Goal: Task Accomplishment & Management: Use online tool/utility

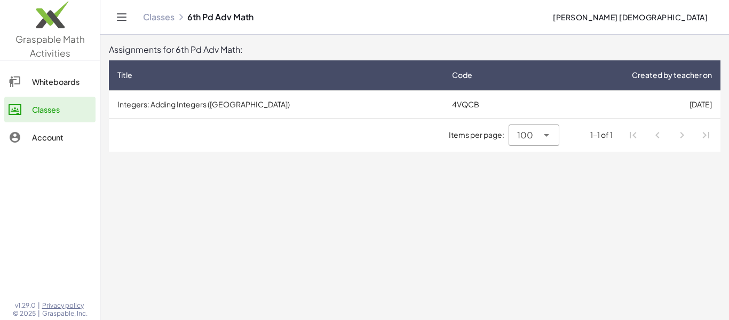
click at [168, 107] on td "Integers: Adding Integers ([GEOGRAPHIC_DATA])" at bounding box center [276, 104] width 335 height 28
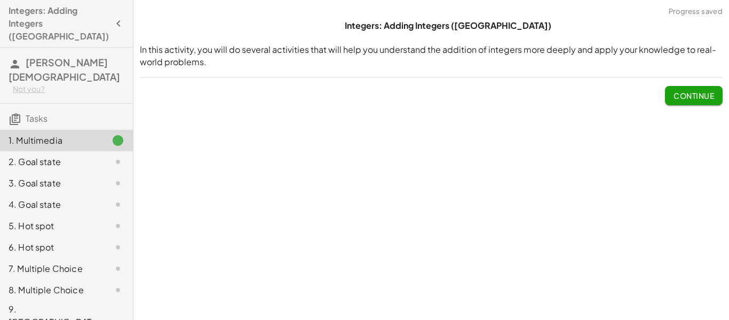
click at [687, 99] on span "Continue" at bounding box center [694, 96] width 41 height 10
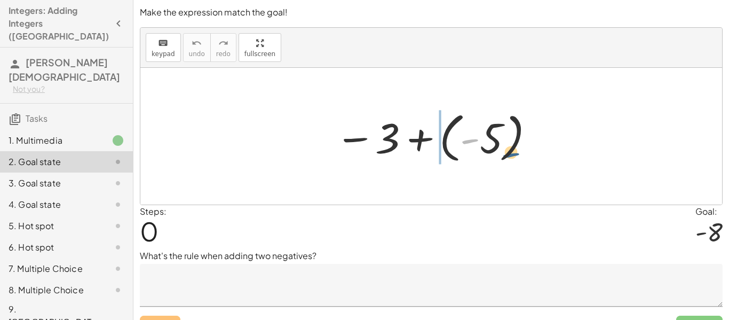
drag, startPoint x: 469, startPoint y: 120, endPoint x: 511, endPoint y: 133, distance: 43.7
click at [511, 133] on div at bounding box center [435, 136] width 211 height 59
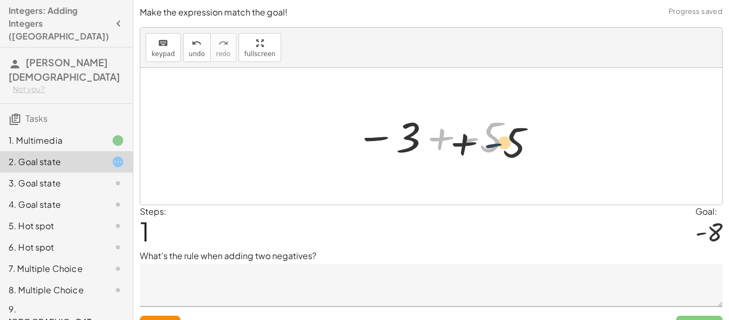
drag, startPoint x: 474, startPoint y: 137, endPoint x: 500, endPoint y: 143, distance: 26.3
click at [500, 143] on div at bounding box center [435, 136] width 169 height 53
click at [448, 139] on div at bounding box center [435, 136] width 169 height 53
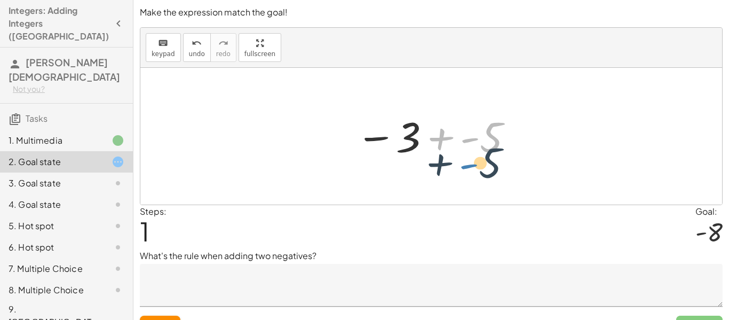
drag, startPoint x: 467, startPoint y: 139, endPoint x: 466, endPoint y: 166, distance: 26.2
click at [466, 166] on div "− 3 + ( - 5 ) - + 5 − 3 + 5 -" at bounding box center [431, 136] width 582 height 137
drag, startPoint x: 465, startPoint y: 143, endPoint x: 490, endPoint y: 145, distance: 25.2
click at [490, 145] on div at bounding box center [435, 136] width 169 height 53
click at [469, 140] on div at bounding box center [435, 136] width 169 height 53
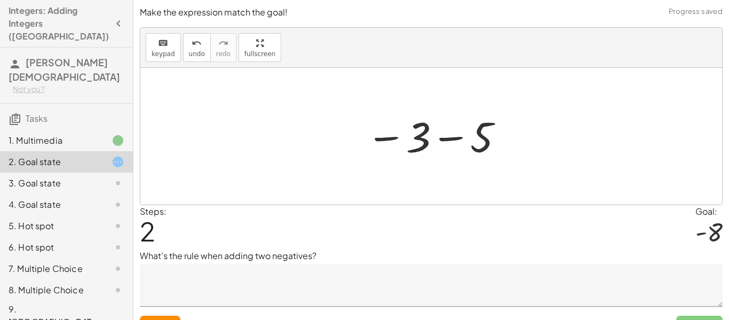
click at [450, 136] on div at bounding box center [436, 136] width 150 height 53
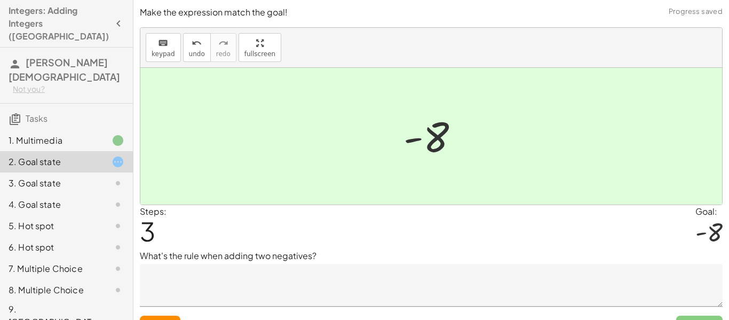
scroll to position [21, 0]
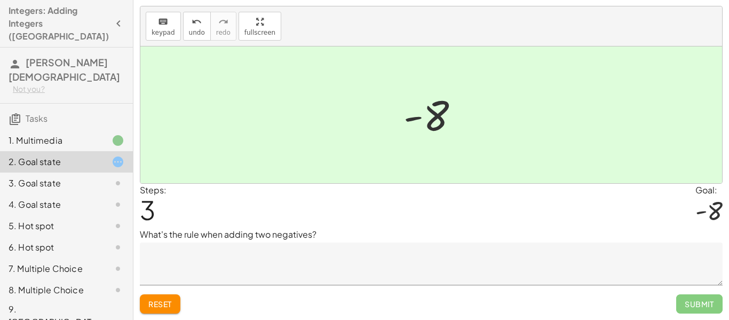
click at [301, 271] on textarea at bounding box center [431, 263] width 583 height 43
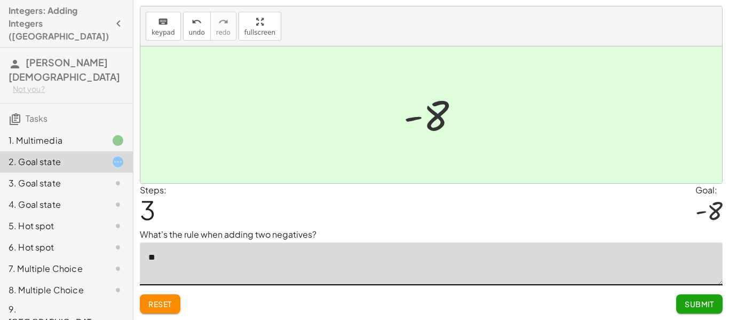
type textarea "*"
type textarea "**********"
click at [711, 307] on span "Submit" at bounding box center [699, 304] width 29 height 10
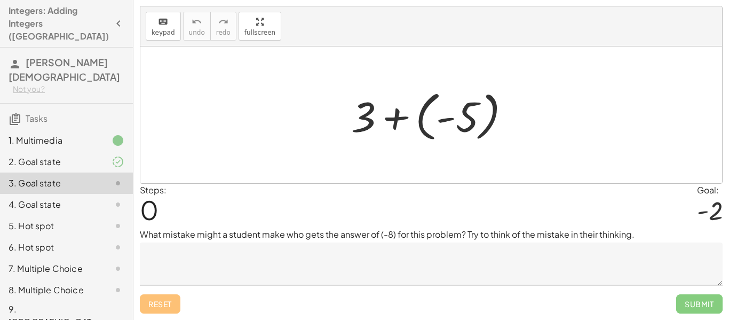
click at [98, 155] on div at bounding box center [110, 161] width 30 height 13
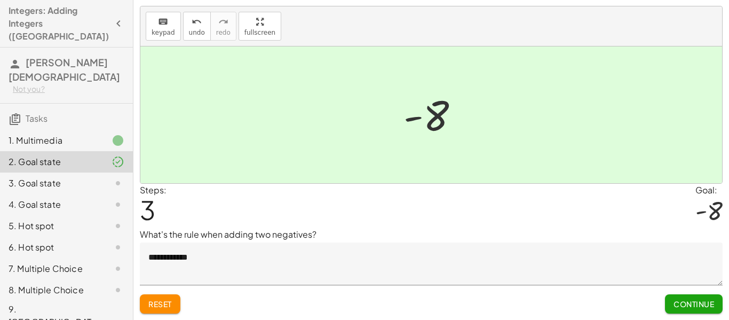
click at [684, 306] on span "Continue" at bounding box center [694, 304] width 41 height 10
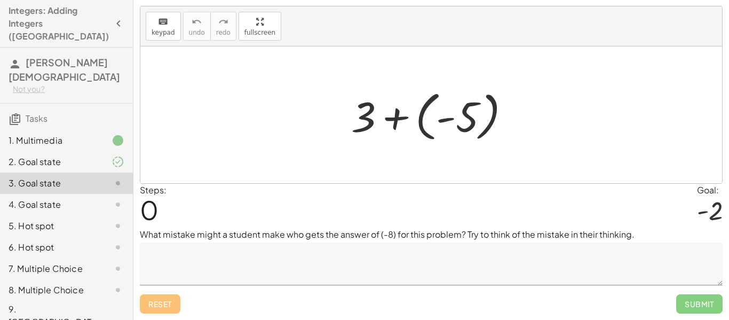
click at [429, 111] on div at bounding box center [435, 114] width 178 height 59
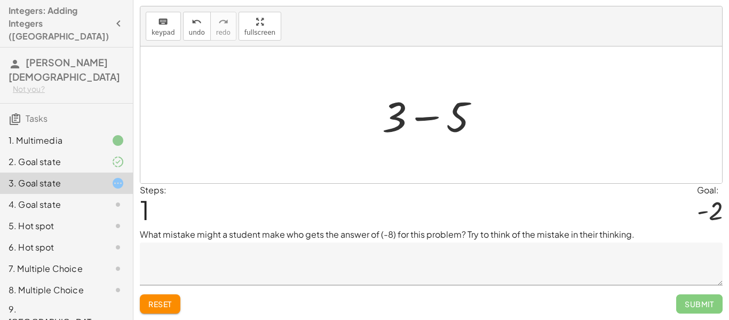
click at [425, 119] on div at bounding box center [435, 115] width 116 height 55
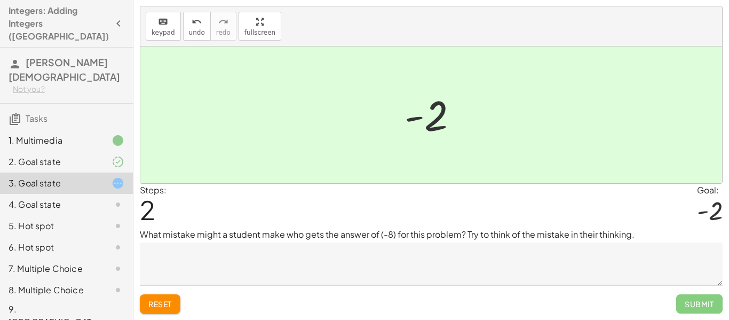
click at [631, 272] on textarea at bounding box center [431, 263] width 583 height 43
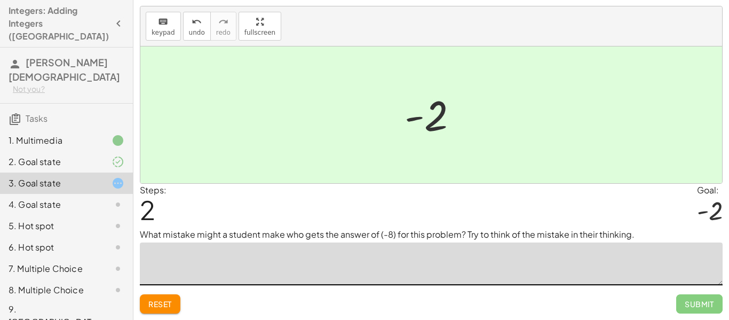
click at [452, 134] on div at bounding box center [435, 115] width 73 height 53
click at [189, 30] on span "undo" at bounding box center [197, 32] width 16 height 7
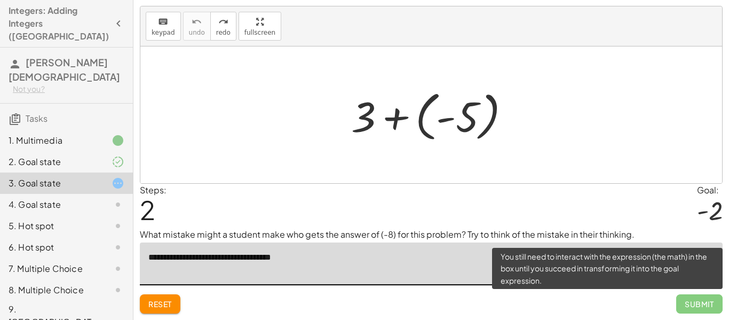
type textarea "**********"
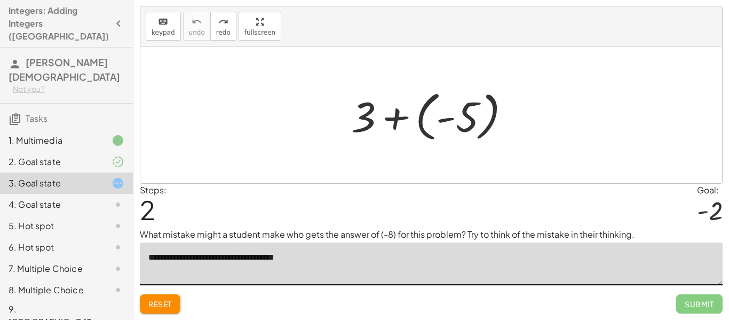
click at [470, 121] on div at bounding box center [435, 114] width 178 height 59
click at [470, 121] on div at bounding box center [435, 115] width 136 height 55
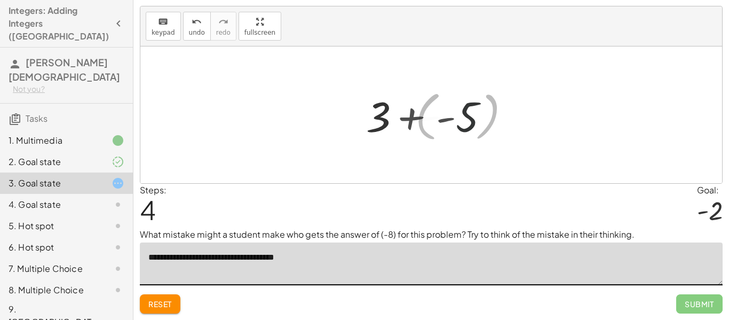
click at [470, 121] on div at bounding box center [435, 115] width 116 height 55
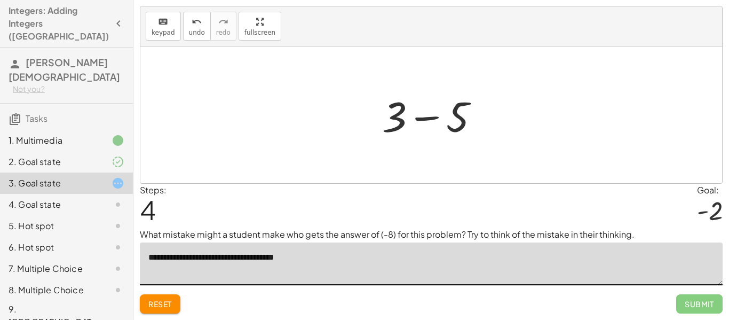
click at [440, 116] on div at bounding box center [435, 115] width 116 height 55
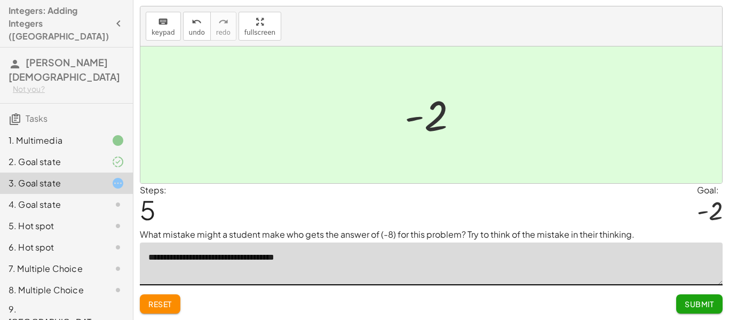
click at [715, 307] on button "Submit" at bounding box center [700, 303] width 46 height 19
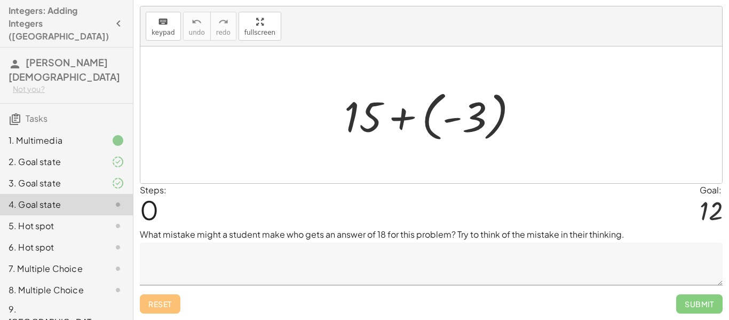
click at [66, 134] on div "1. Multimedia" at bounding box center [52, 140] width 86 height 13
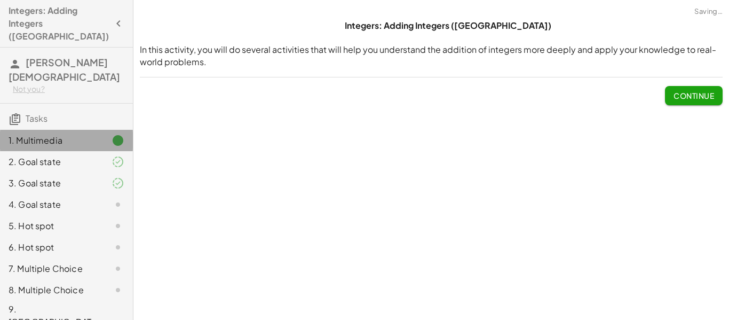
scroll to position [0, 0]
click at [52, 198] on div "4. Goal state" at bounding box center [52, 204] width 86 height 13
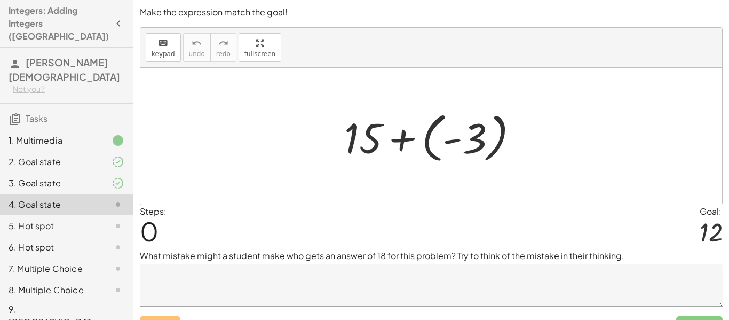
click at [396, 284] on textarea at bounding box center [431, 285] width 583 height 43
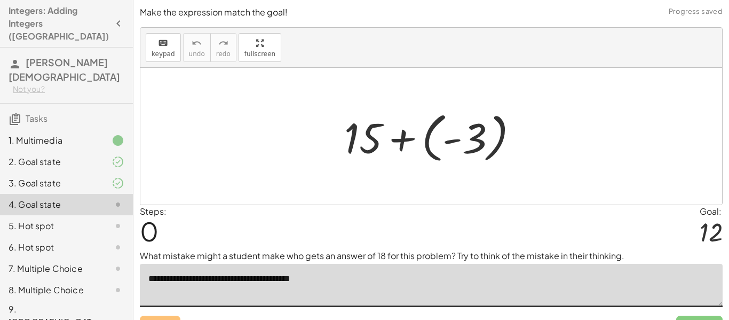
click at [473, 157] on div at bounding box center [435, 136] width 193 height 59
click at [473, 157] on div at bounding box center [435, 136] width 151 height 55
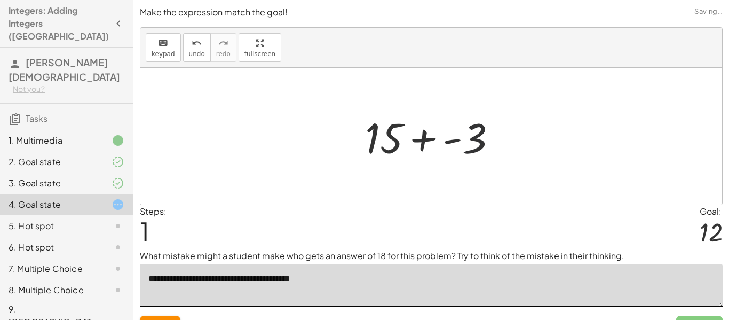
click at [473, 157] on div at bounding box center [435, 136] width 151 height 55
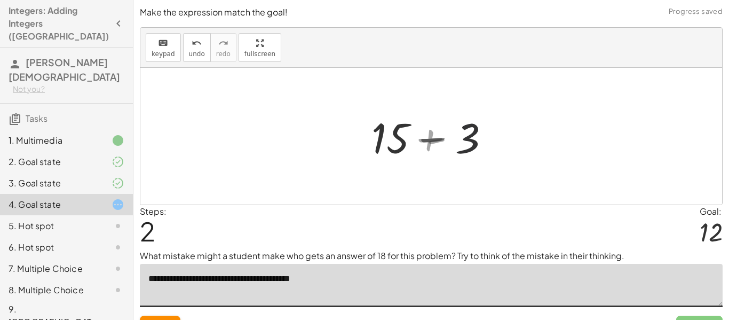
click at [473, 157] on div at bounding box center [435, 136] width 131 height 55
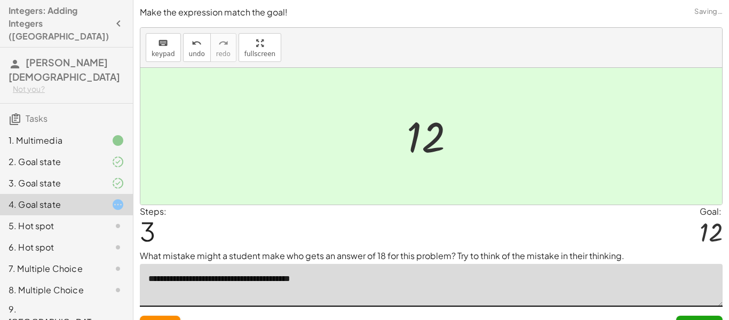
scroll to position [21, 0]
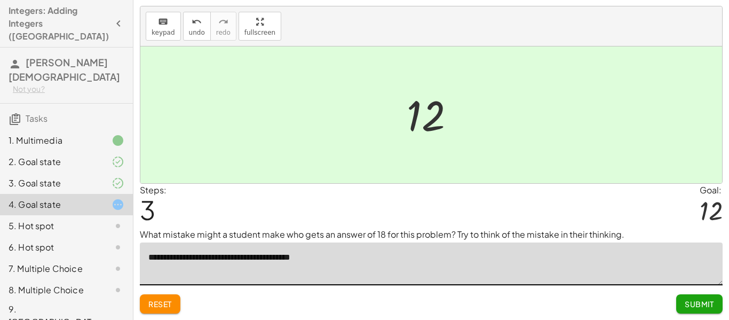
type textarea "**********"
click at [705, 297] on button "Submit" at bounding box center [700, 303] width 46 height 19
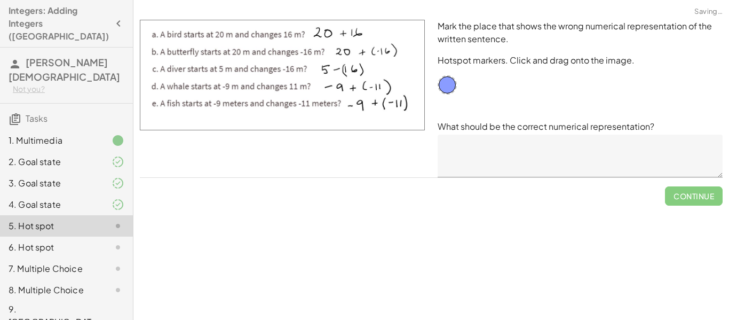
scroll to position [0, 0]
drag, startPoint x: 451, startPoint y: 80, endPoint x: 454, endPoint y: 94, distance: 14.1
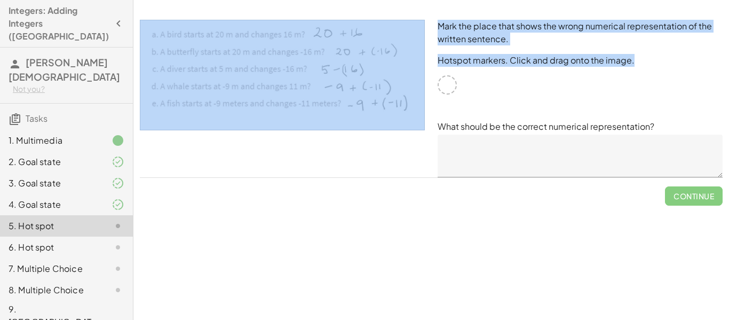
drag, startPoint x: 442, startPoint y: 84, endPoint x: 348, endPoint y: 66, distance: 95.7
click at [348, 66] on div "Mark the place that shows the wrong numerical representation of the written sen…" at bounding box center [432, 98] width 596 height 170
click at [445, 79] on div at bounding box center [447, 84] width 19 height 19
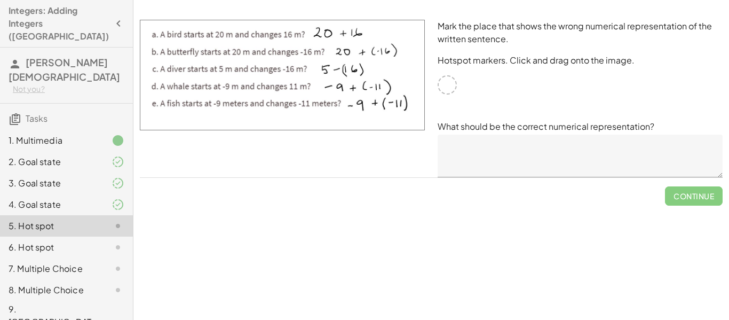
drag, startPoint x: 346, startPoint y: 72, endPoint x: 413, endPoint y: 75, distance: 67.4
click at [413, 75] on img at bounding box center [282, 75] width 285 height 111
click at [446, 82] on div at bounding box center [447, 84] width 19 height 19
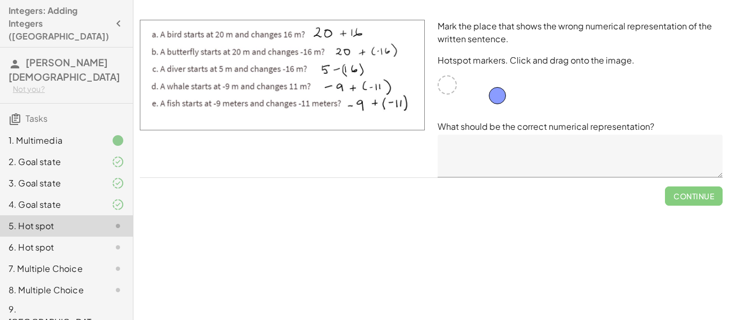
drag, startPoint x: 450, startPoint y: 84, endPoint x: 502, endPoint y: 90, distance: 52.1
drag, startPoint x: 502, startPoint y: 90, endPoint x: 472, endPoint y: 84, distance: 30.4
click at [472, 84] on div "Mark the place that shows the wrong numerical representation of the written sen…" at bounding box center [580, 98] width 298 height 170
drag, startPoint x: 449, startPoint y: 84, endPoint x: 508, endPoint y: 93, distance: 60.1
click at [508, 93] on div "Mark the place that shows the wrong numerical representation of the written sen…" at bounding box center [580, 98] width 298 height 170
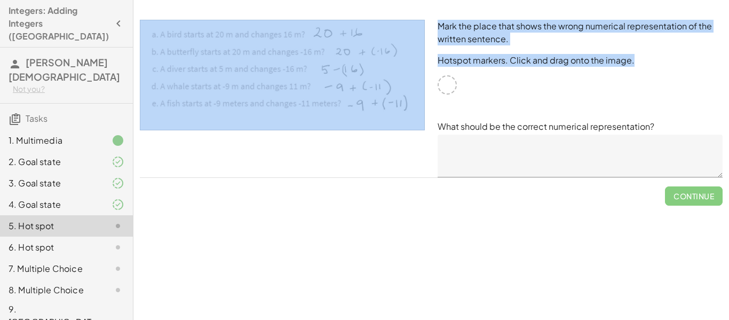
drag, startPoint x: 508, startPoint y: 93, endPoint x: 429, endPoint y: 80, distance: 80.7
click at [429, 80] on div "Mark the place that shows the wrong numerical representation of the written sen…" at bounding box center [432, 98] width 596 height 170
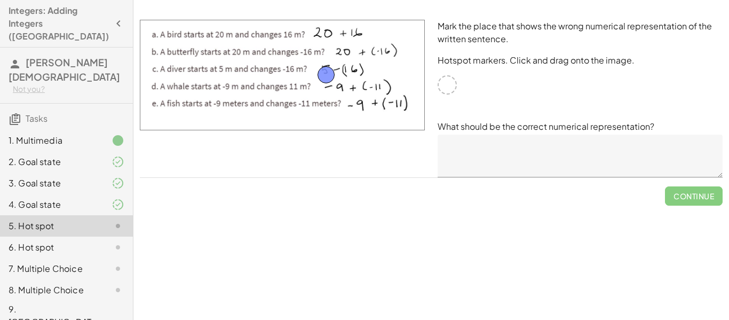
drag, startPoint x: 444, startPoint y: 85, endPoint x: 323, endPoint y: 75, distance: 121.6
drag, startPoint x: 323, startPoint y: 75, endPoint x: 288, endPoint y: 116, distance: 53.1
drag, startPoint x: 288, startPoint y: 116, endPoint x: 177, endPoint y: 119, distance: 111.7
drag, startPoint x: 177, startPoint y: 119, endPoint x: 151, endPoint y: 88, distance: 40.2
click at [301, 158] on div at bounding box center [283, 98] width 298 height 170
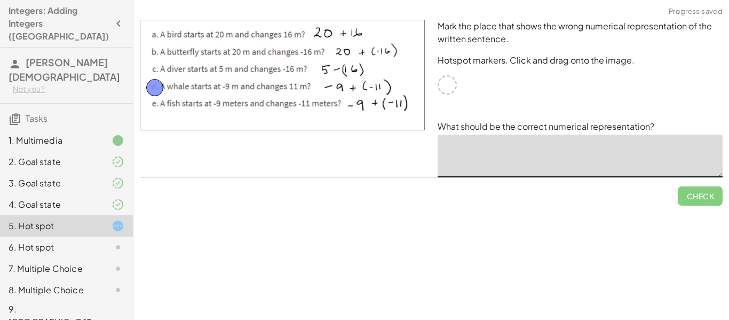
click at [642, 146] on textarea at bounding box center [580, 156] width 285 height 43
type textarea "*"
drag, startPoint x: 158, startPoint y: 84, endPoint x: 158, endPoint y: 101, distance: 16.6
click at [692, 191] on span "Check" at bounding box center [701, 196] width 28 height 10
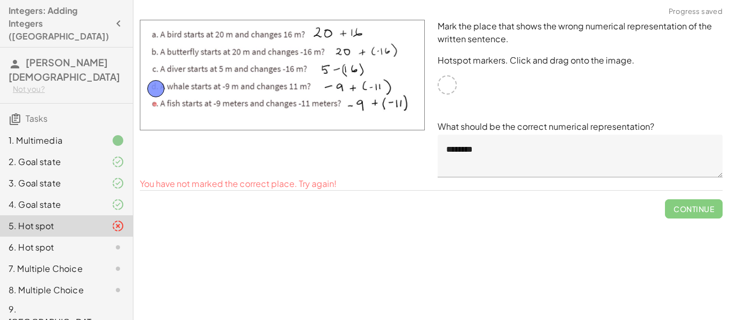
drag, startPoint x: 154, startPoint y: 105, endPoint x: 151, endPoint y: 89, distance: 16.3
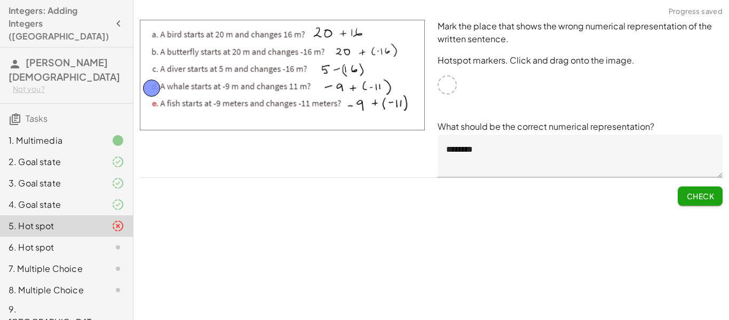
click at [697, 194] on span "Check" at bounding box center [701, 196] width 28 height 10
click at [506, 155] on textarea "********" at bounding box center [580, 156] width 285 height 43
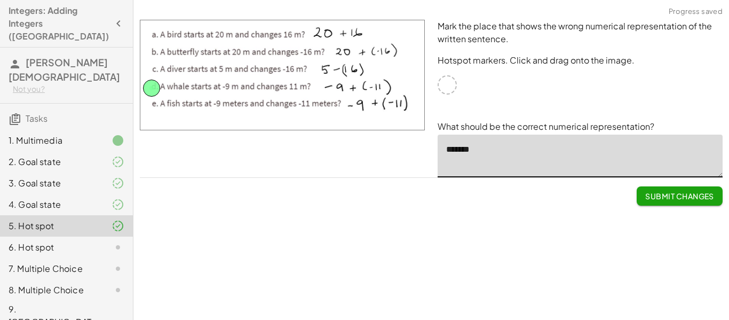
type textarea "*******"
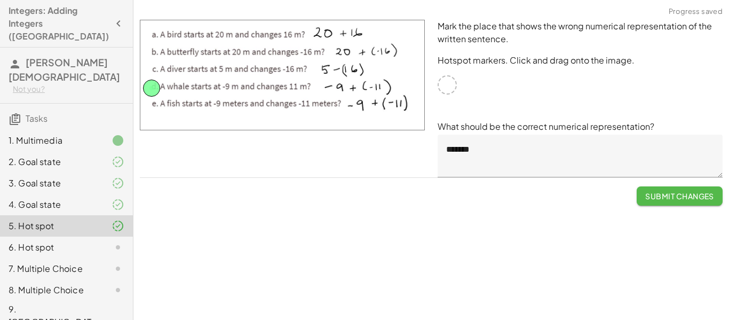
click at [710, 200] on span "Submit Changes" at bounding box center [680, 196] width 69 height 10
click at [704, 198] on span "Continue" at bounding box center [694, 196] width 41 height 10
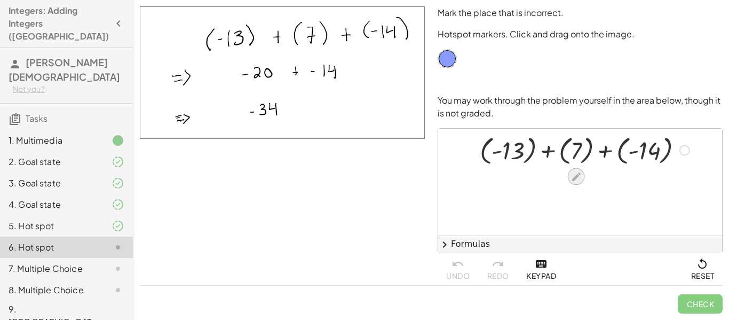
click at [576, 182] on icon at bounding box center [576, 176] width 11 height 11
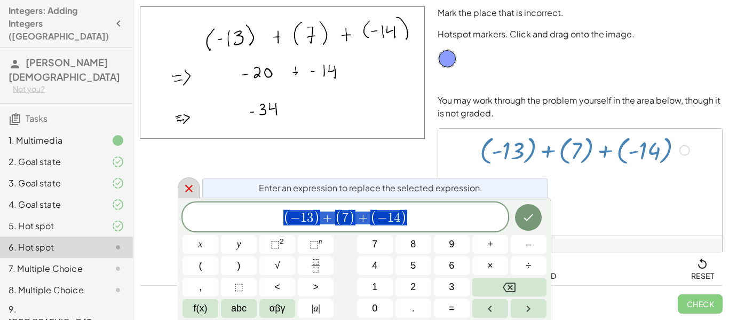
click at [190, 185] on icon at bounding box center [189, 188] width 13 height 13
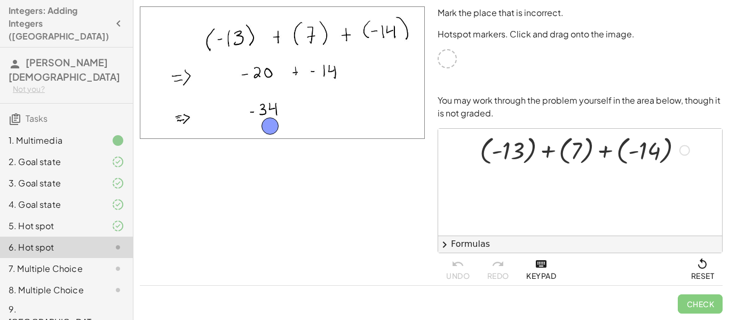
drag, startPoint x: 450, startPoint y: 60, endPoint x: 274, endPoint y: 118, distance: 184.6
click at [717, 302] on button "Check" at bounding box center [700, 303] width 45 height 19
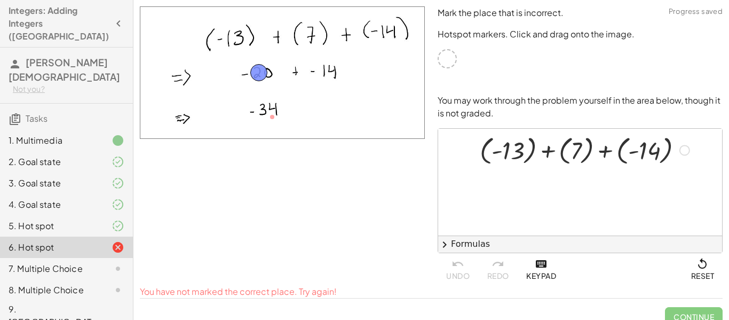
drag, startPoint x: 275, startPoint y: 119, endPoint x: 262, endPoint y: 76, distance: 45.3
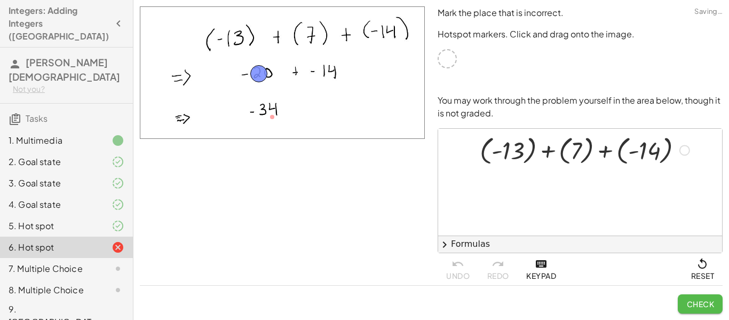
click at [711, 309] on button "Check" at bounding box center [700, 303] width 45 height 19
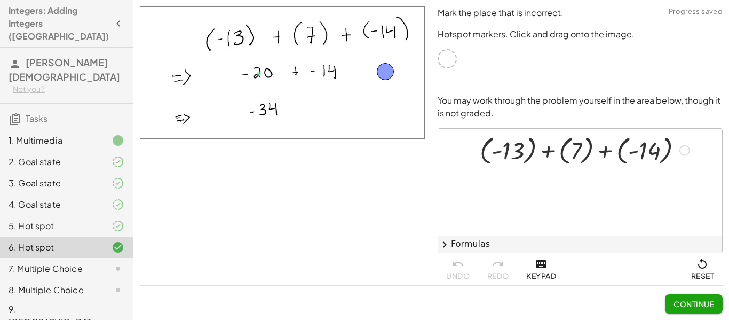
drag, startPoint x: 255, startPoint y: 71, endPoint x: 382, endPoint y: 69, distance: 126.6
click at [684, 148] on div at bounding box center [685, 150] width 11 height 11
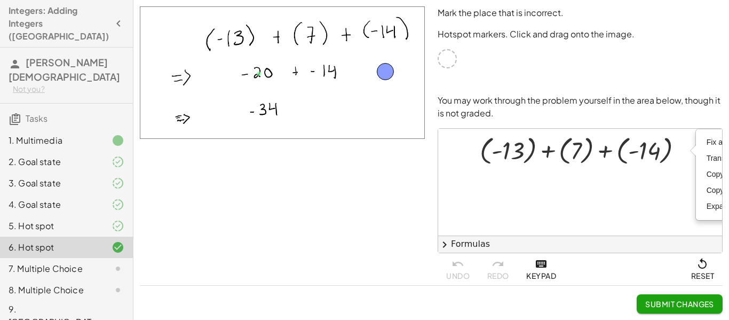
click at [650, 195] on div at bounding box center [580, 182] width 284 height 107
click at [576, 175] on icon at bounding box center [576, 176] width 9 height 9
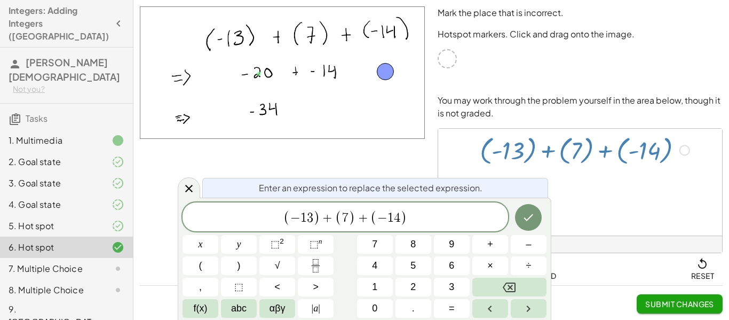
click at [339, 218] on span "(" at bounding box center [338, 217] width 7 height 15
click at [360, 218] on span "+" at bounding box center [356, 217] width 15 height 13
click at [338, 217] on span "( − 1 3 ) ​ + 7 − 1 4" at bounding box center [346, 218] width 326 height 18
click at [301, 217] on span "​ ( − 1 3 + 7 − 1 4 )" at bounding box center [346, 218] width 326 height 18
click at [308, 217] on span "(" at bounding box center [305, 217] width 7 height 15
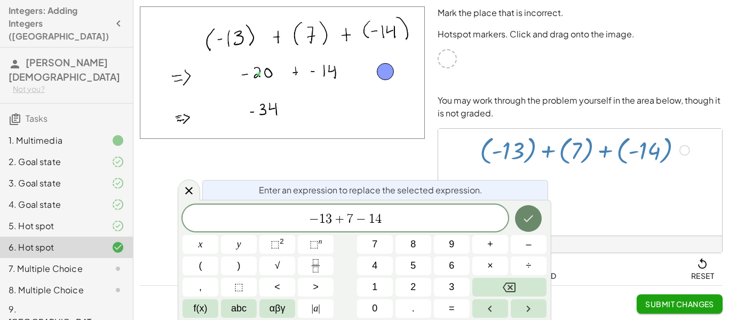
click at [524, 214] on icon "Done" at bounding box center [528, 218] width 13 height 13
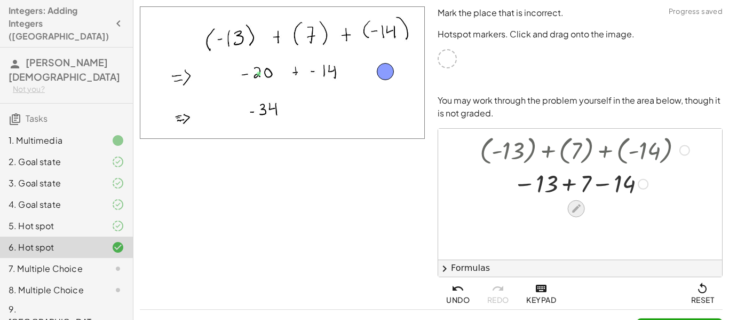
click at [578, 207] on icon at bounding box center [576, 209] width 9 height 9
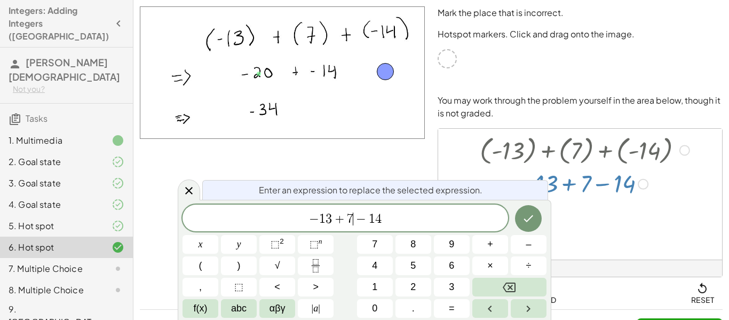
click at [386, 219] on span "− 1 3 + 7 ​ − 1 4" at bounding box center [346, 218] width 326 height 15
click at [530, 221] on icon "Done" at bounding box center [528, 218] width 13 height 13
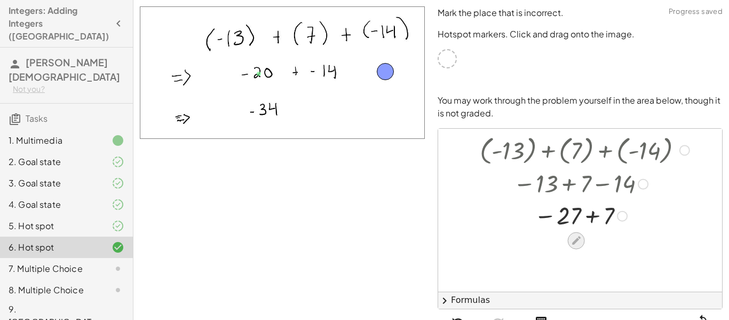
click at [574, 242] on icon at bounding box center [576, 241] width 9 height 9
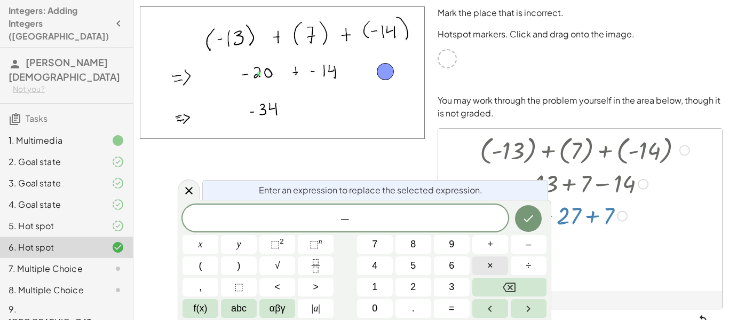
scroll to position [5, 0]
click at [528, 217] on icon "Done" at bounding box center [528, 218] width 13 height 13
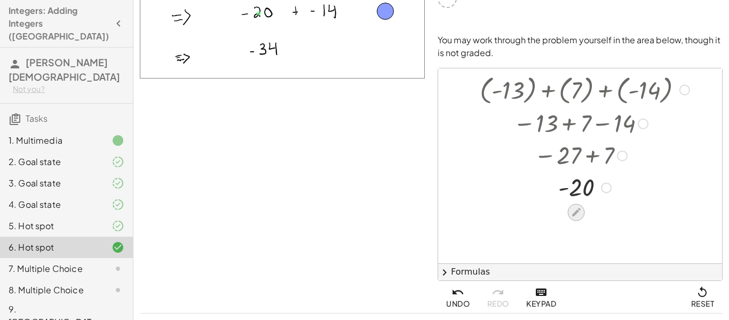
scroll to position [88, 0]
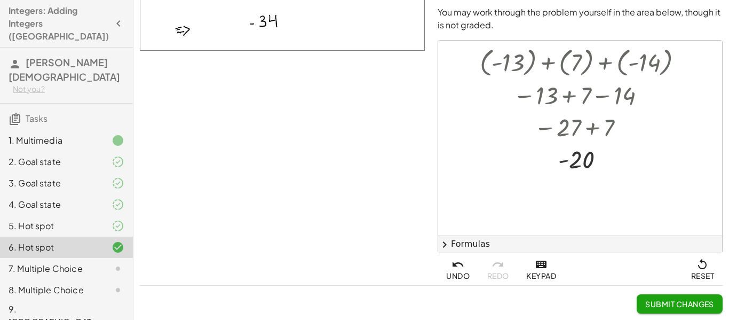
click at [670, 297] on button "Submit Changes" at bounding box center [680, 303] width 86 height 19
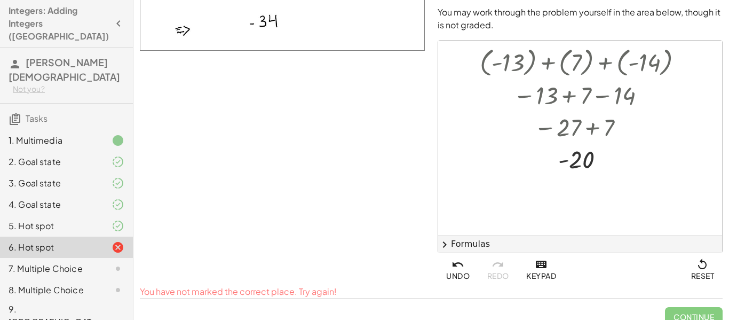
scroll to position [0, 0]
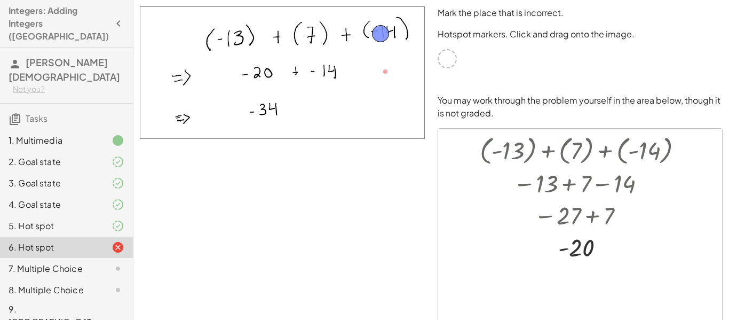
drag, startPoint x: 386, startPoint y: 68, endPoint x: 382, endPoint y: 30, distance: 38.2
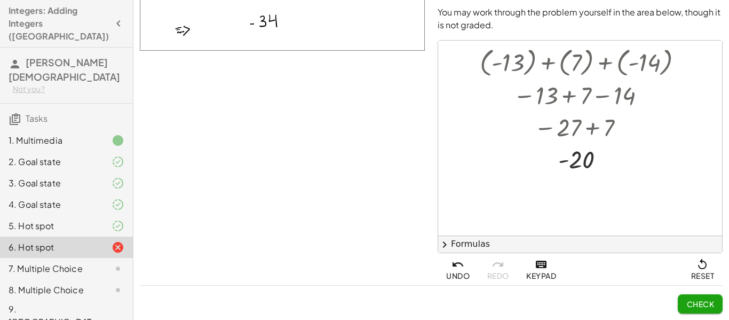
click at [700, 308] on span "Check" at bounding box center [701, 304] width 28 height 10
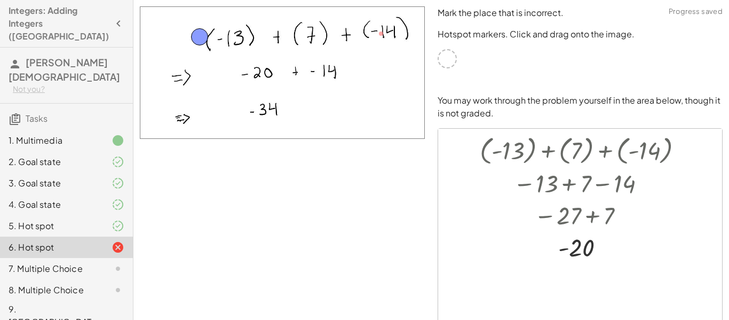
drag, startPoint x: 384, startPoint y: 33, endPoint x: 202, endPoint y: 36, distance: 181.6
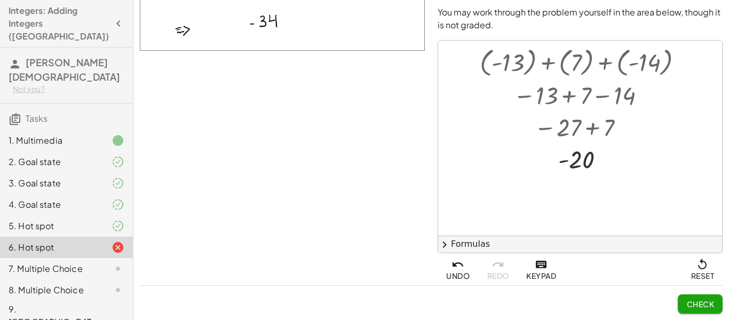
click at [697, 306] on span "Check" at bounding box center [701, 304] width 28 height 10
